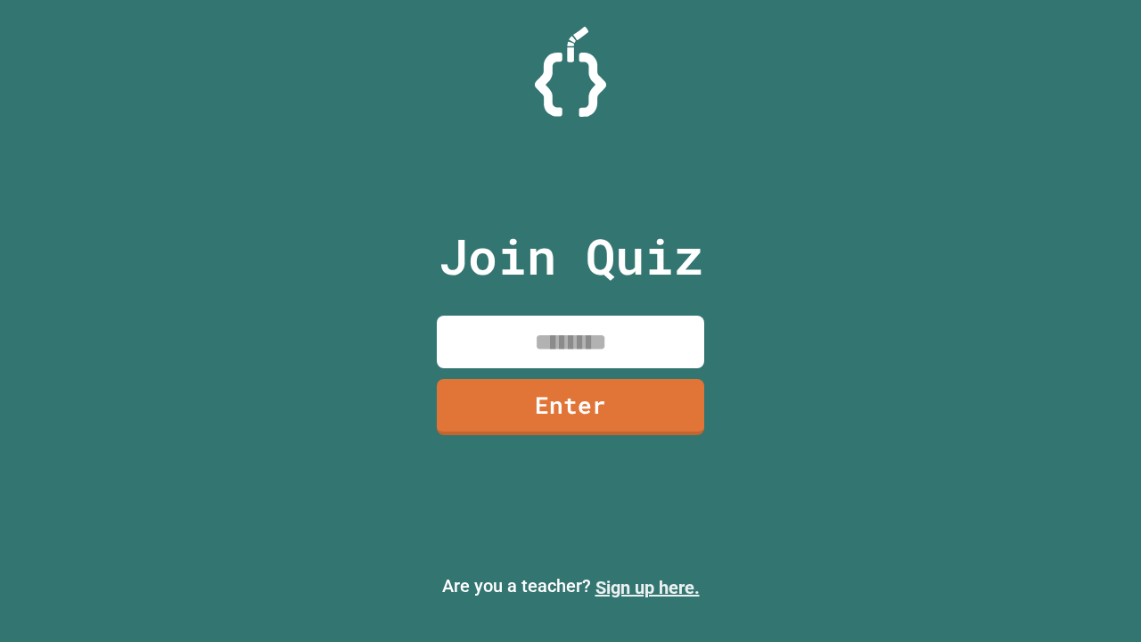
click at [647, 588] on link "Sign up here." at bounding box center [648, 587] width 104 height 21
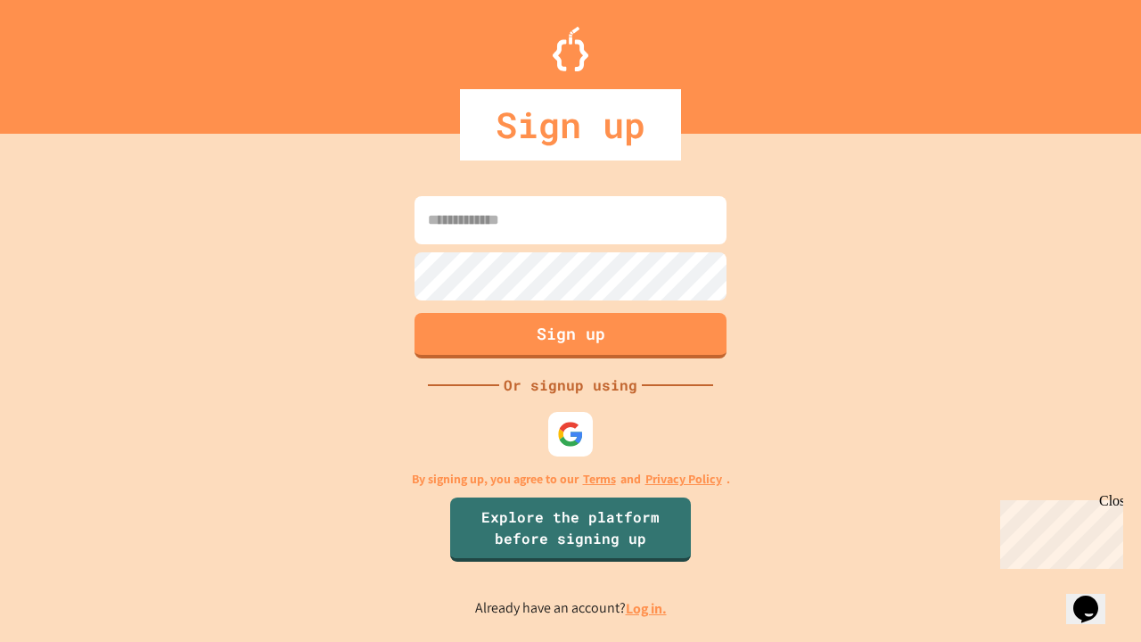
click at [647, 608] on link "Log in." at bounding box center [646, 608] width 41 height 19
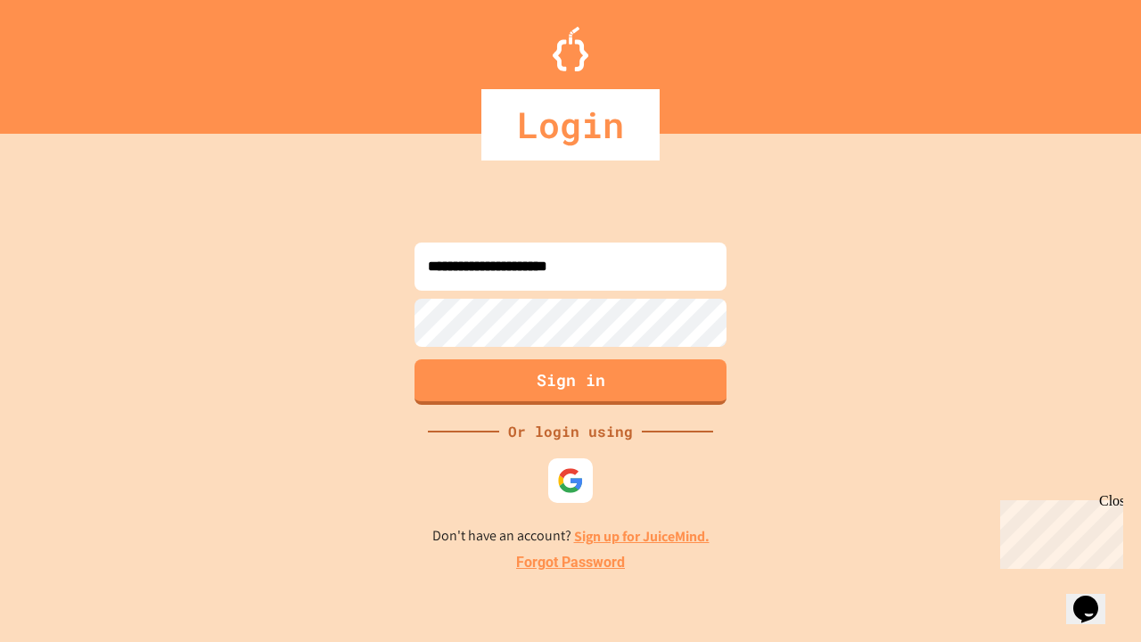
type input "**********"
